Goal: Task Accomplishment & Management: Manage account settings

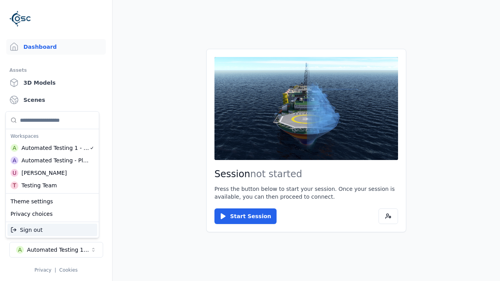
click at [52, 161] on div "Automated Testing - Playwright" at bounding box center [55, 161] width 68 height 8
click at [250, 141] on html "Support Dashboard Assets 3D Models Scenes Datasets Recordings Support Documenta…" at bounding box center [250, 140] width 500 height 281
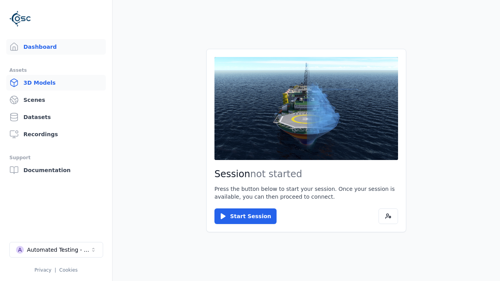
click at [56, 83] on link "3D Models" at bounding box center [56, 83] width 100 height 16
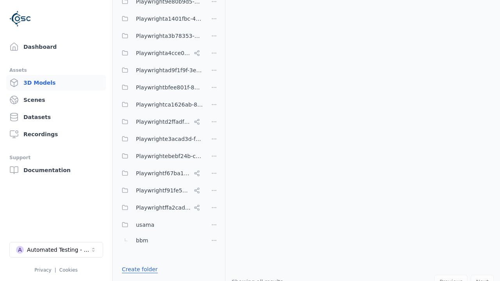
click at [138, 270] on link "Create folder" at bounding box center [140, 270] width 36 height 8
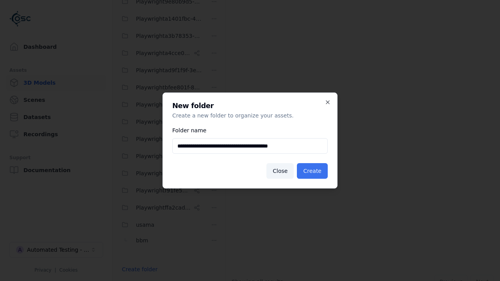
type input "**********"
click at [313, 171] on button "Create" at bounding box center [312, 171] width 31 height 16
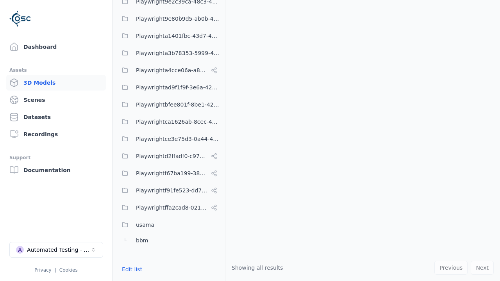
click at [131, 270] on button "Edit list" at bounding box center [132, 270] width 30 height 14
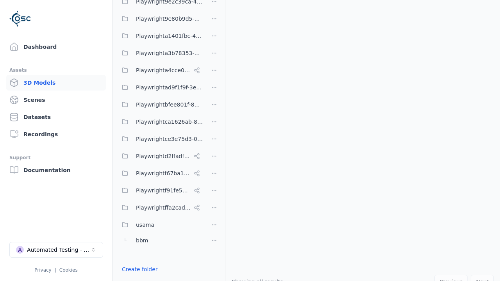
click at [214, 141] on html "Support Dashboard Assets 3D Models Scenes Datasets Recordings Support Documenta…" at bounding box center [250, 140] width 500 height 281
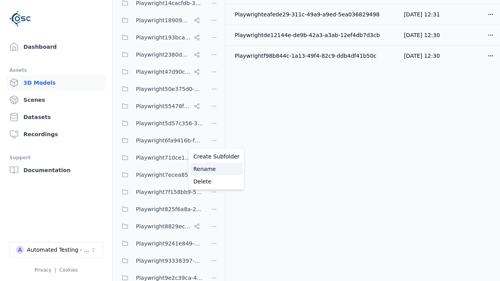
click at [214, 169] on div "Rename" at bounding box center [216, 169] width 52 height 13
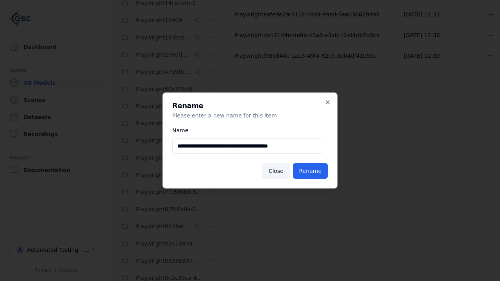
click at [247, 146] on input "**********" at bounding box center [247, 146] width 150 height 16
type input "**********"
click at [311, 171] on button "Rename" at bounding box center [310, 171] width 35 height 16
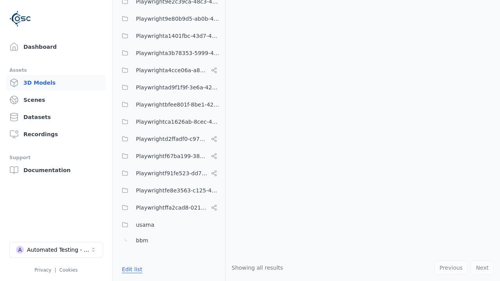
click at [131, 270] on button "Edit list" at bounding box center [132, 270] width 30 height 14
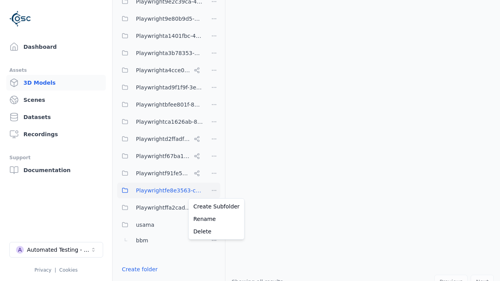
click at [214, 191] on html "Support Dashboard Assets 3D Models Scenes Datasets Recordings Support Documenta…" at bounding box center [250, 140] width 500 height 281
click at [214, 232] on div "Delete" at bounding box center [216, 231] width 52 height 13
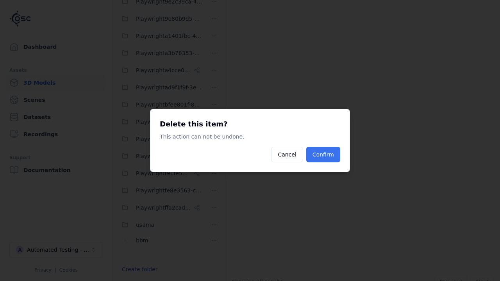
click at [324, 155] on button "Confirm" at bounding box center [323, 155] width 34 height 16
